Goal: Task Accomplishment & Management: Manage account settings

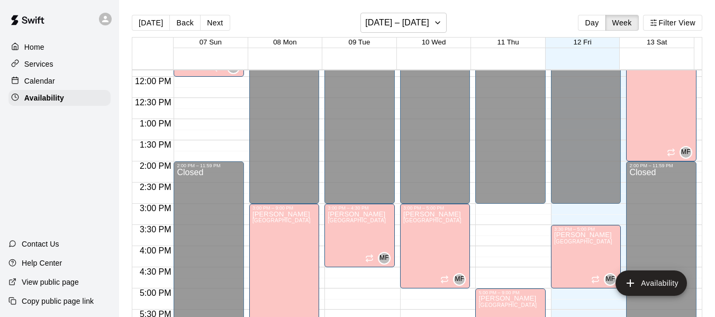
scroll to position [502, 0]
click at [441, 21] on icon "button" at bounding box center [438, 22] width 8 height 13
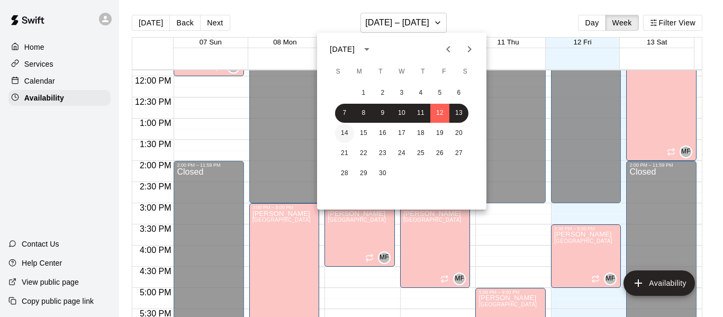
click at [344, 134] on button "14" at bounding box center [344, 133] width 19 height 19
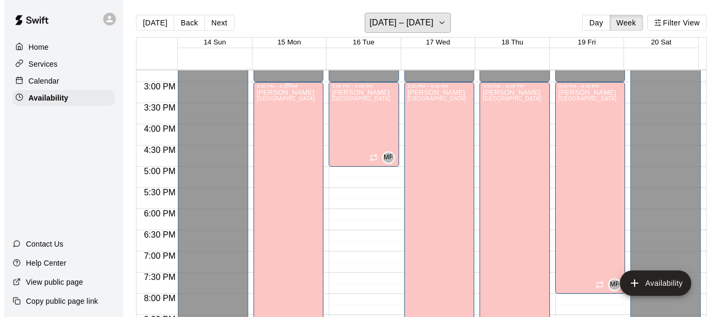
scroll to position [565, 0]
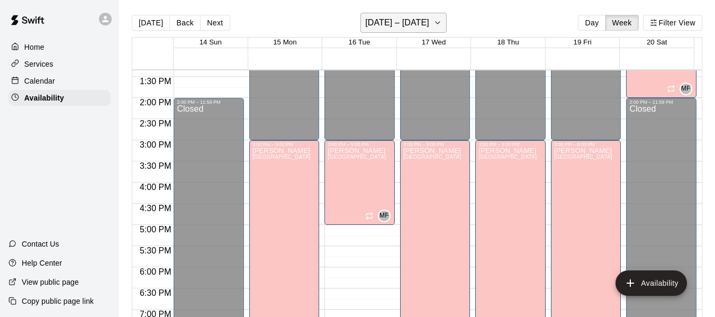
click at [442, 20] on icon "button" at bounding box center [438, 22] width 8 height 13
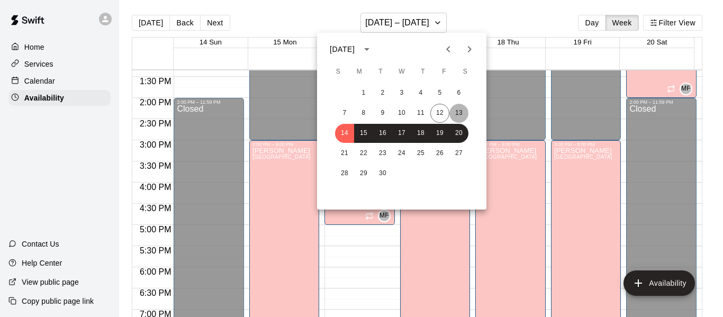
click at [454, 111] on button "13" at bounding box center [459, 113] width 19 height 19
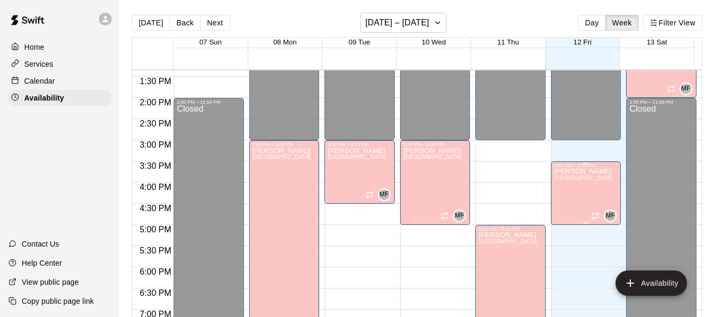
click at [570, 179] on span "[GEOGRAPHIC_DATA]" at bounding box center [583, 178] width 58 height 6
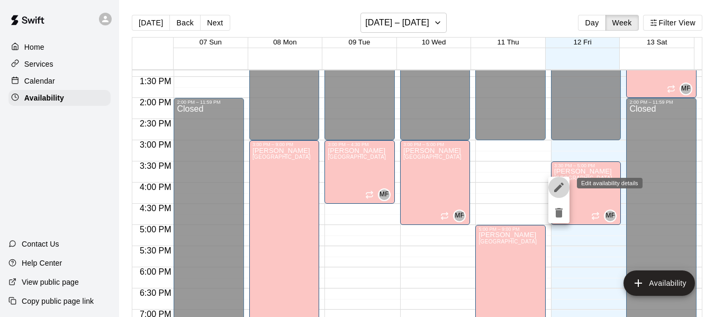
click at [561, 191] on icon "edit" at bounding box center [559, 187] width 13 height 13
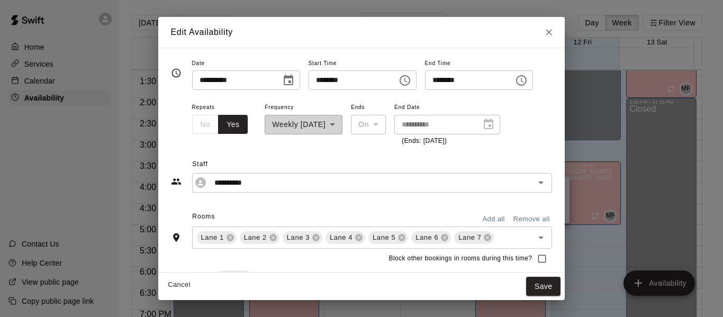
click at [411, 79] on icon "Choose time, selected time is 3:30 PM" at bounding box center [405, 80] width 13 height 13
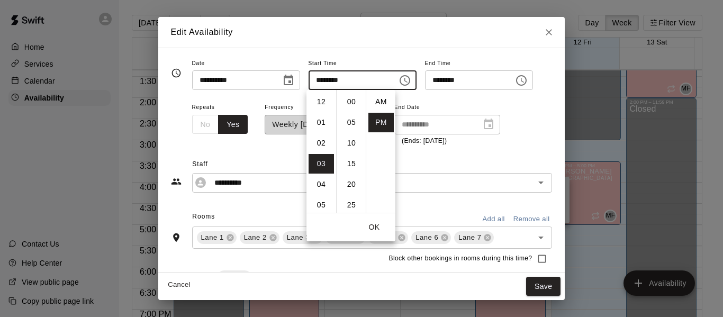
scroll to position [19, 0]
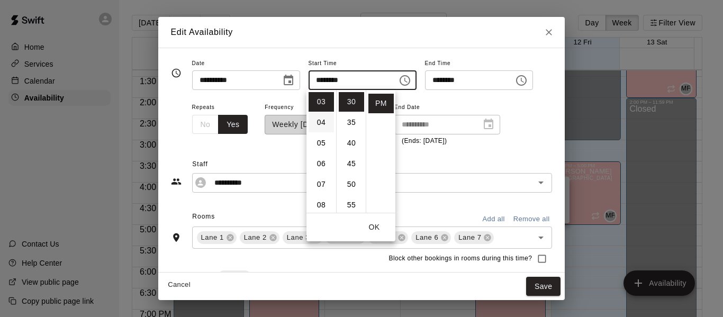
click at [320, 121] on li "04" at bounding box center [321, 123] width 25 height 20
click at [320, 121] on li "05" at bounding box center [321, 123] width 25 height 20
type input "********"
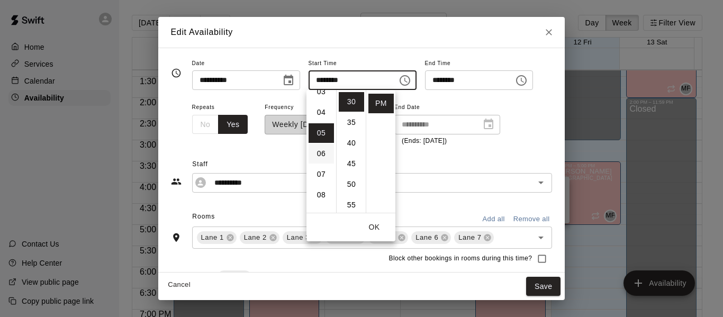
scroll to position [71, 0]
click at [320, 112] on li "04" at bounding box center [321, 113] width 25 height 20
type input "********"
click at [375, 223] on button "OK" at bounding box center [374, 228] width 34 height 20
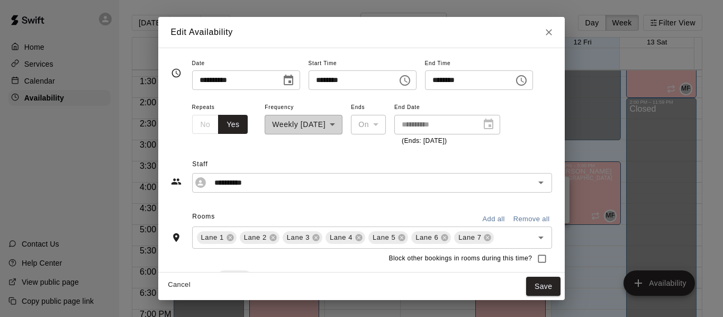
click at [528, 78] on icon "Choose time, selected time is 6:00 PM" at bounding box center [521, 80] width 13 height 13
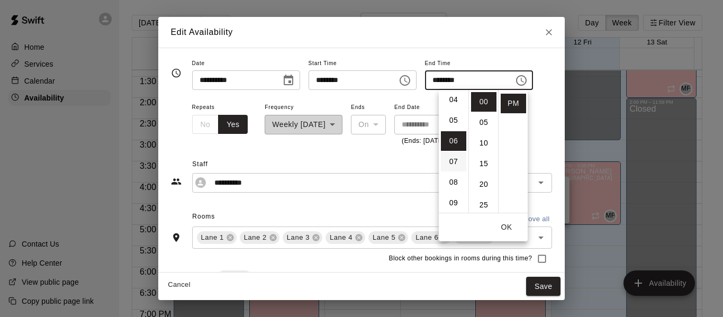
scroll to position [84, 0]
click at [451, 120] on li "05" at bounding box center [453, 121] width 25 height 20
type input "********"
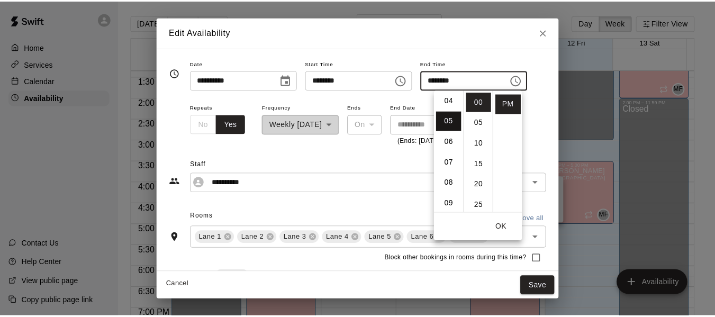
scroll to position [103, 0]
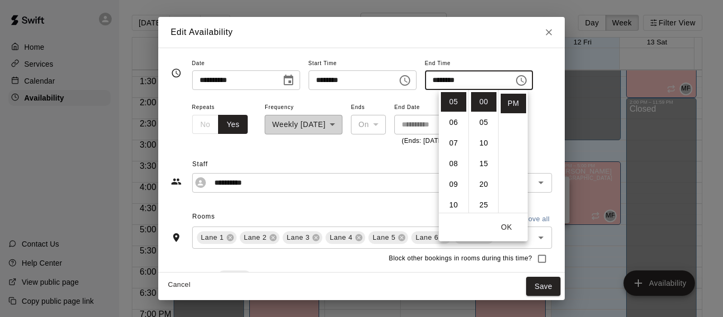
click at [507, 222] on button "OK" at bounding box center [507, 228] width 34 height 20
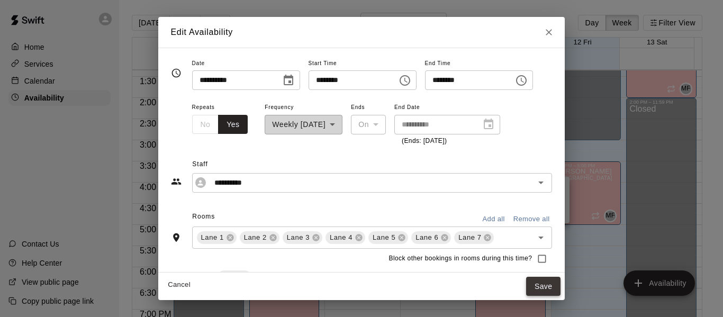
click at [561, 281] on button "Save" at bounding box center [543, 287] width 35 height 20
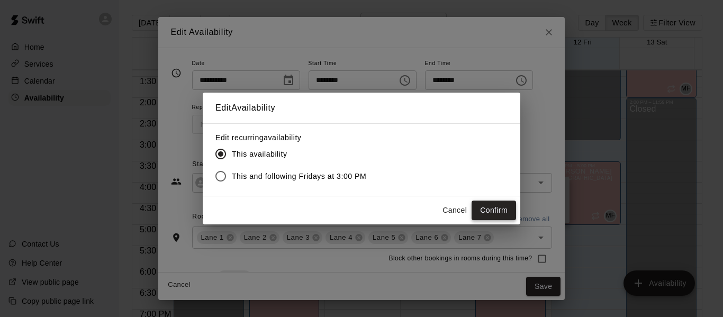
click at [496, 208] on button "Confirm" at bounding box center [494, 211] width 44 height 20
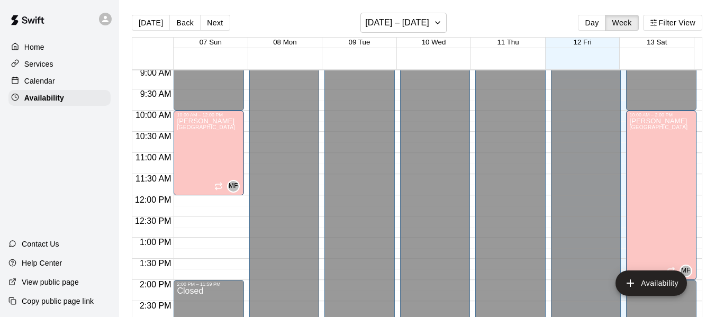
scroll to position [386, 0]
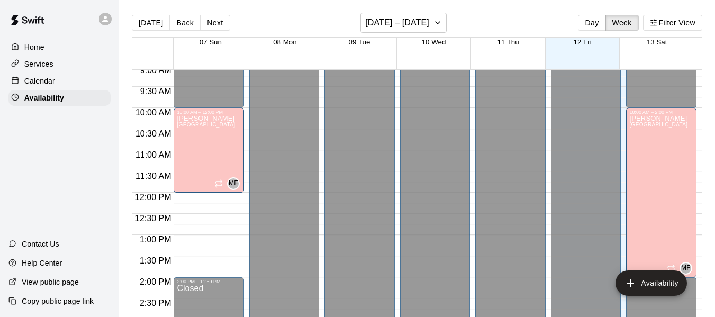
click at [37, 47] on p "Home" at bounding box center [34, 47] width 20 height 11
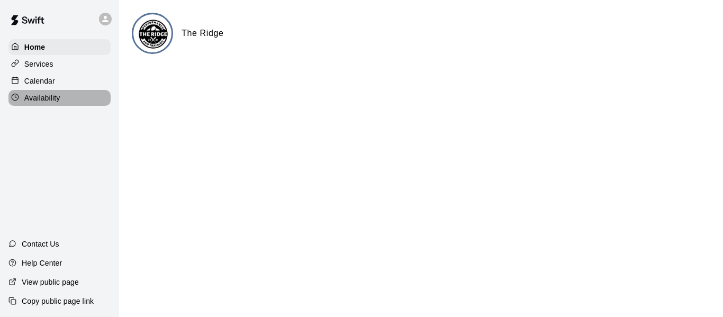
click at [55, 101] on p "Availability" at bounding box center [42, 98] width 36 height 11
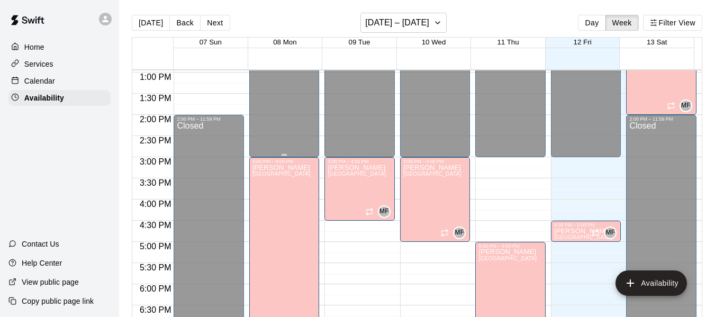
scroll to position [550, 0]
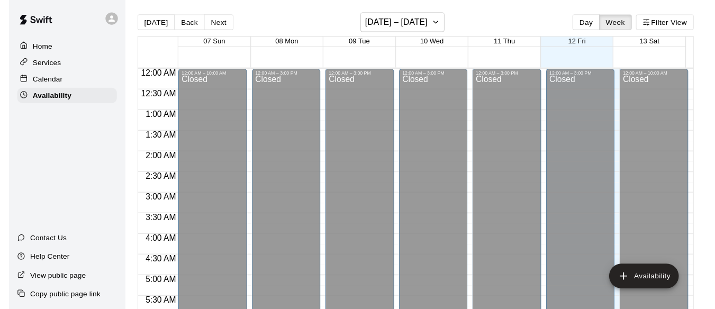
scroll to position [375, 0]
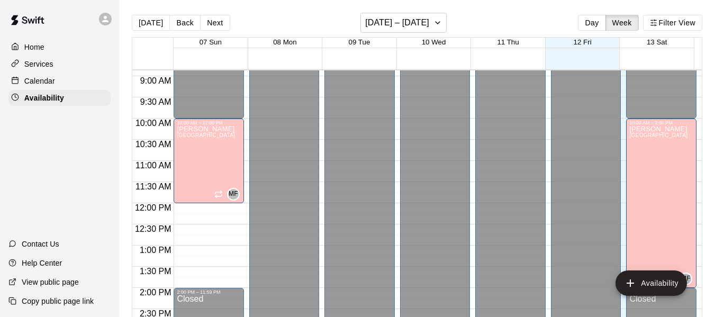
click at [54, 80] on p "Calendar" at bounding box center [39, 81] width 31 height 11
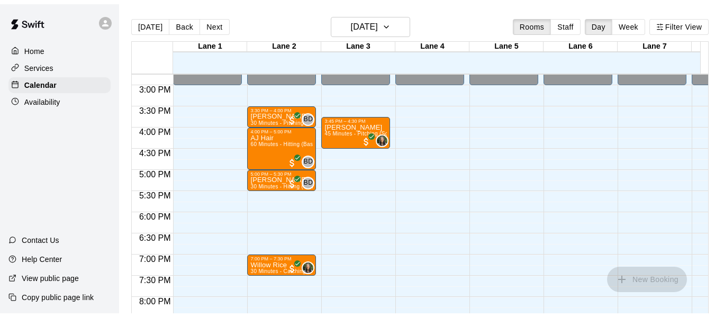
scroll to position [624, 0]
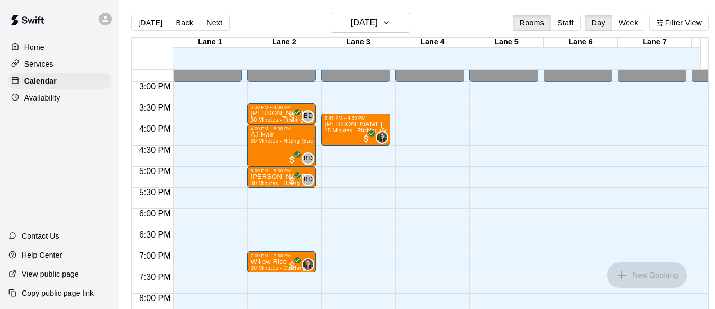
click at [49, 99] on p "Availability" at bounding box center [42, 98] width 36 height 11
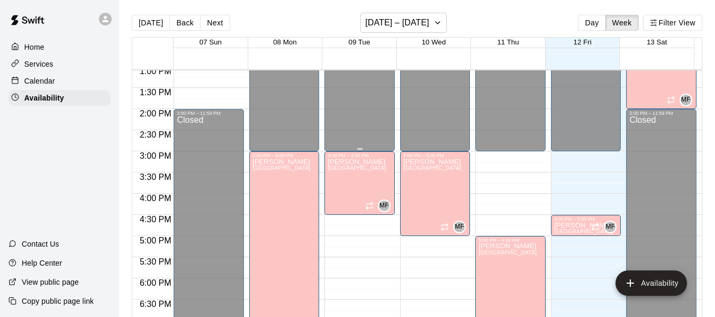
scroll to position [556, 0]
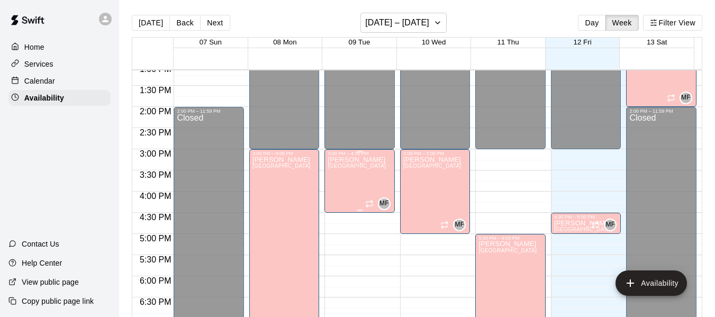
click at [368, 177] on div "[PERSON_NAME][GEOGRAPHIC_DATA][PERSON_NAME][PERSON_NAME][PERSON_NAME][PERSON_NA…" at bounding box center [357, 314] width 58 height 317
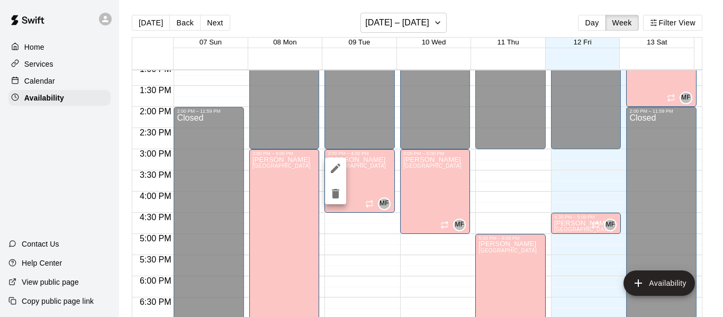
click at [502, 175] on div at bounding box center [361, 158] width 723 height 317
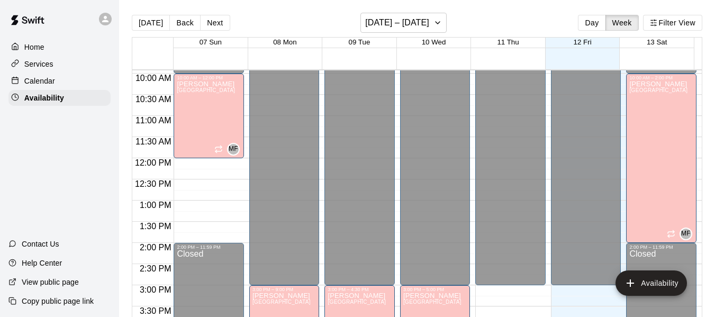
scroll to position [414, 0]
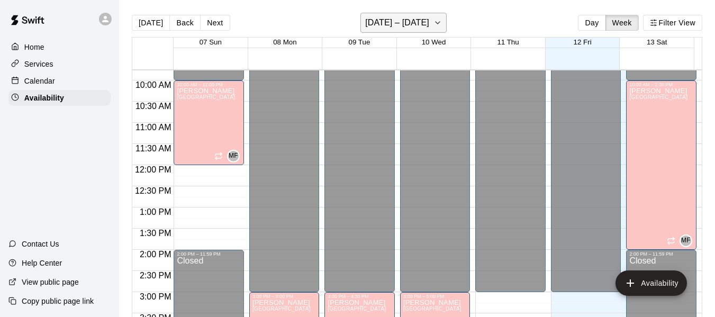
click at [440, 23] on icon "button" at bounding box center [438, 23] width 4 height 2
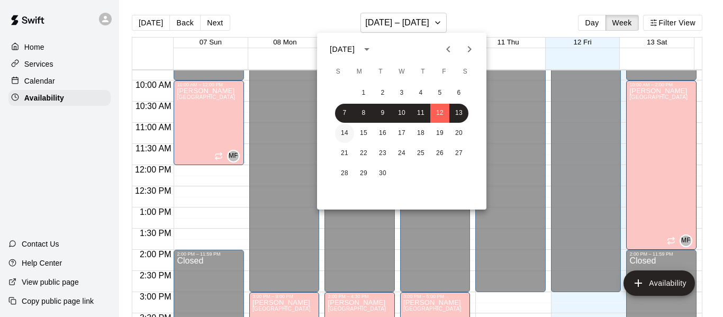
click at [343, 131] on button "14" at bounding box center [344, 133] width 19 height 19
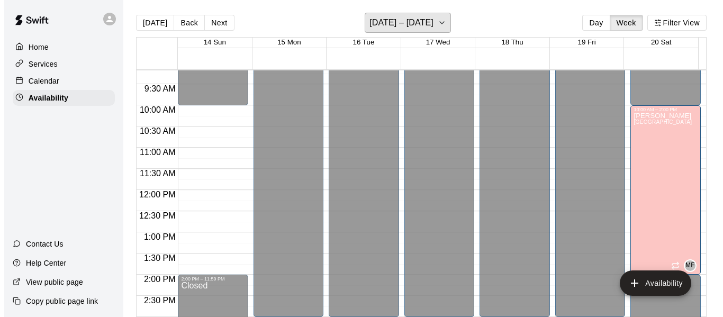
scroll to position [388, 0]
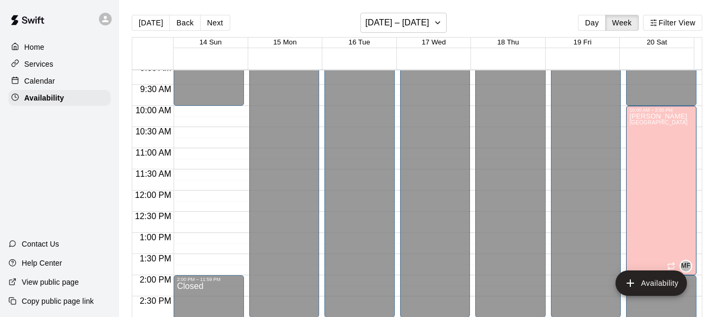
click at [34, 45] on p "Home" at bounding box center [34, 47] width 20 height 11
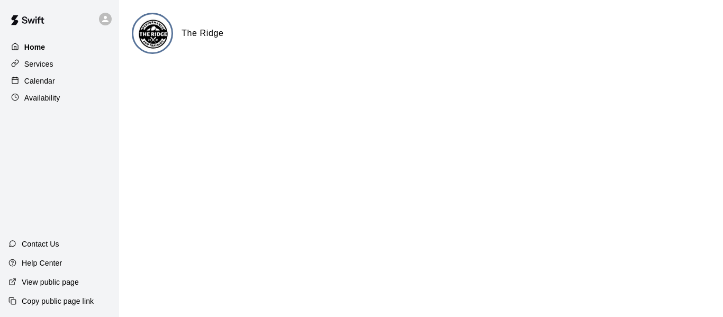
click at [35, 42] on p "Home" at bounding box center [34, 47] width 21 height 11
